Goal: Find contact information: Find contact information

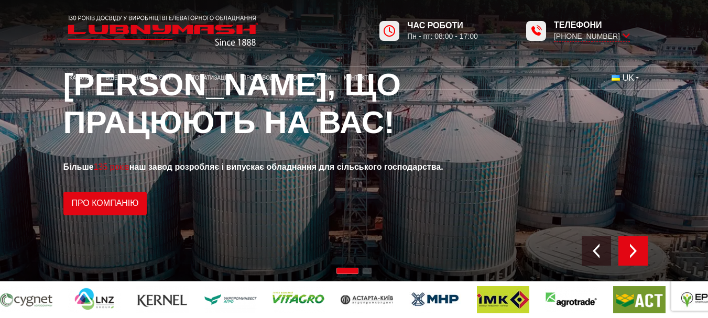
click at [631, 254] on img "Next slide" at bounding box center [633, 251] width 15 height 15
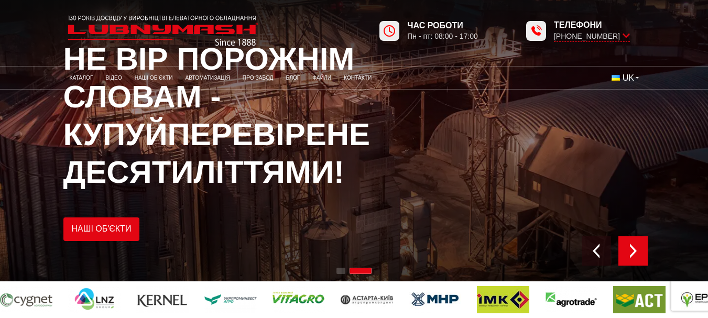
click at [632, 254] on img "Next slide" at bounding box center [633, 251] width 15 height 15
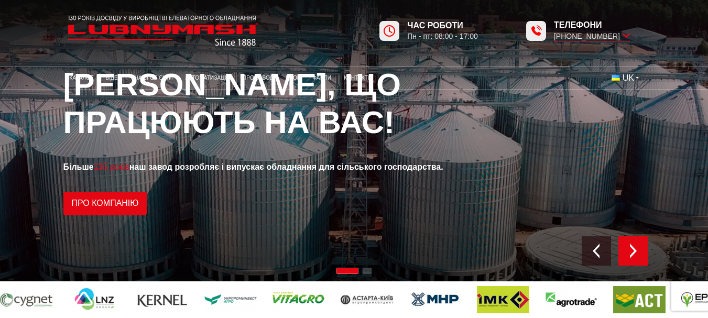
click at [632, 254] on img "Next slide" at bounding box center [633, 251] width 15 height 15
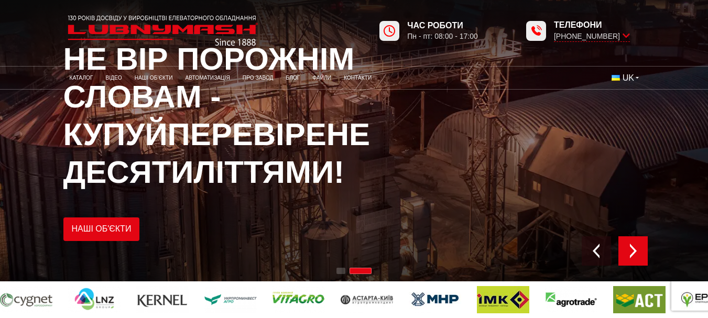
click at [632, 254] on img "Next slide" at bounding box center [633, 251] width 15 height 15
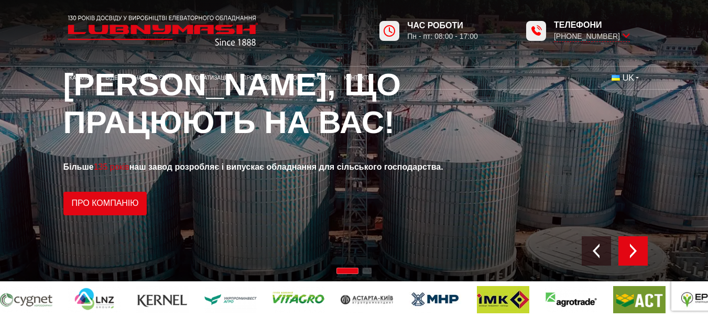
click at [632, 254] on img "Next slide" at bounding box center [633, 251] width 15 height 15
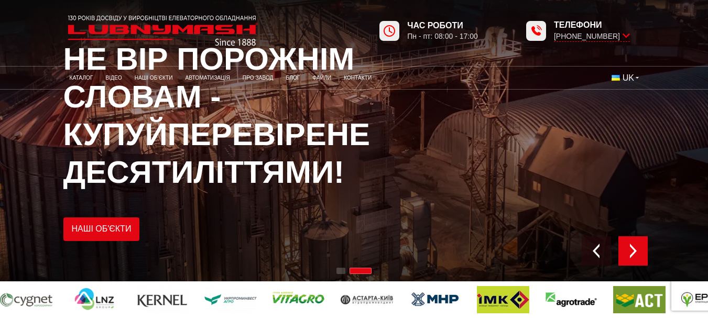
click at [632, 254] on img "Next slide" at bounding box center [633, 251] width 15 height 15
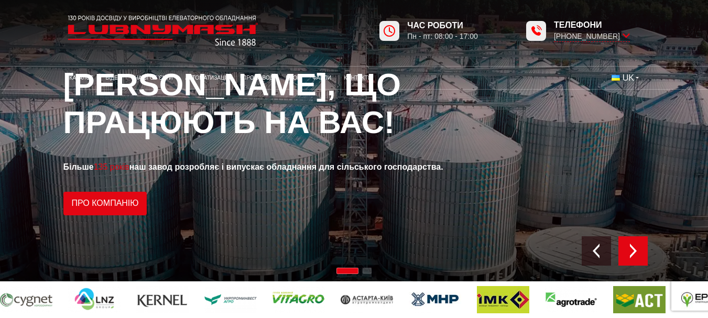
click at [632, 254] on img "Next slide" at bounding box center [633, 251] width 15 height 15
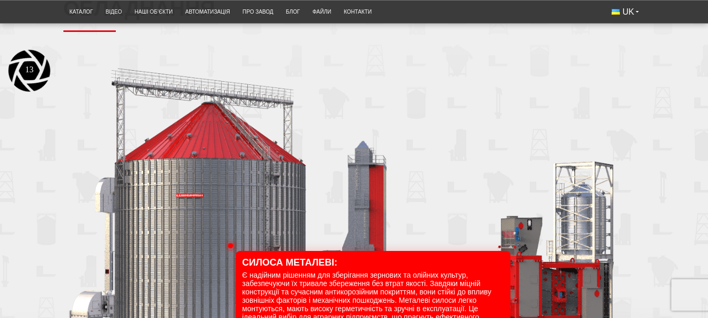
scroll to position [1100, 0]
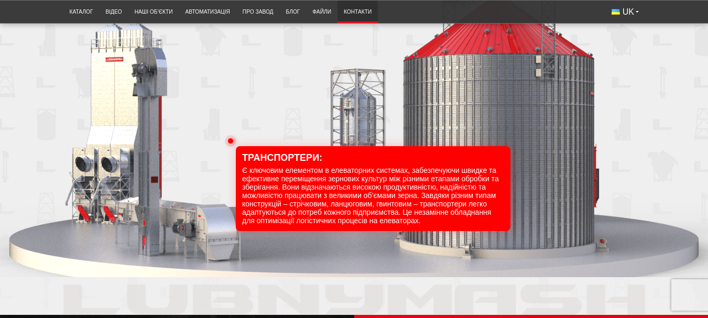
click at [359, 11] on link "Контакти" at bounding box center [357, 11] width 40 height 17
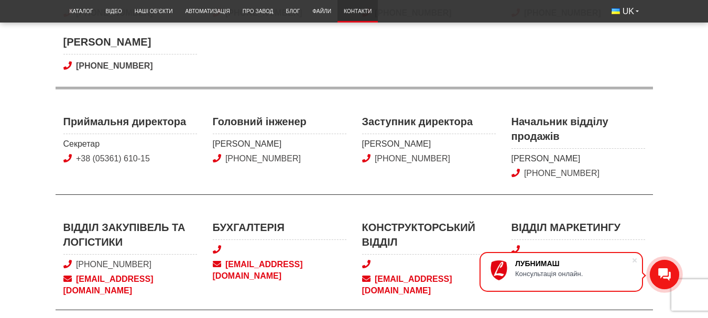
scroll to position [367, 0]
